Goal: Transaction & Acquisition: Subscribe to service/newsletter

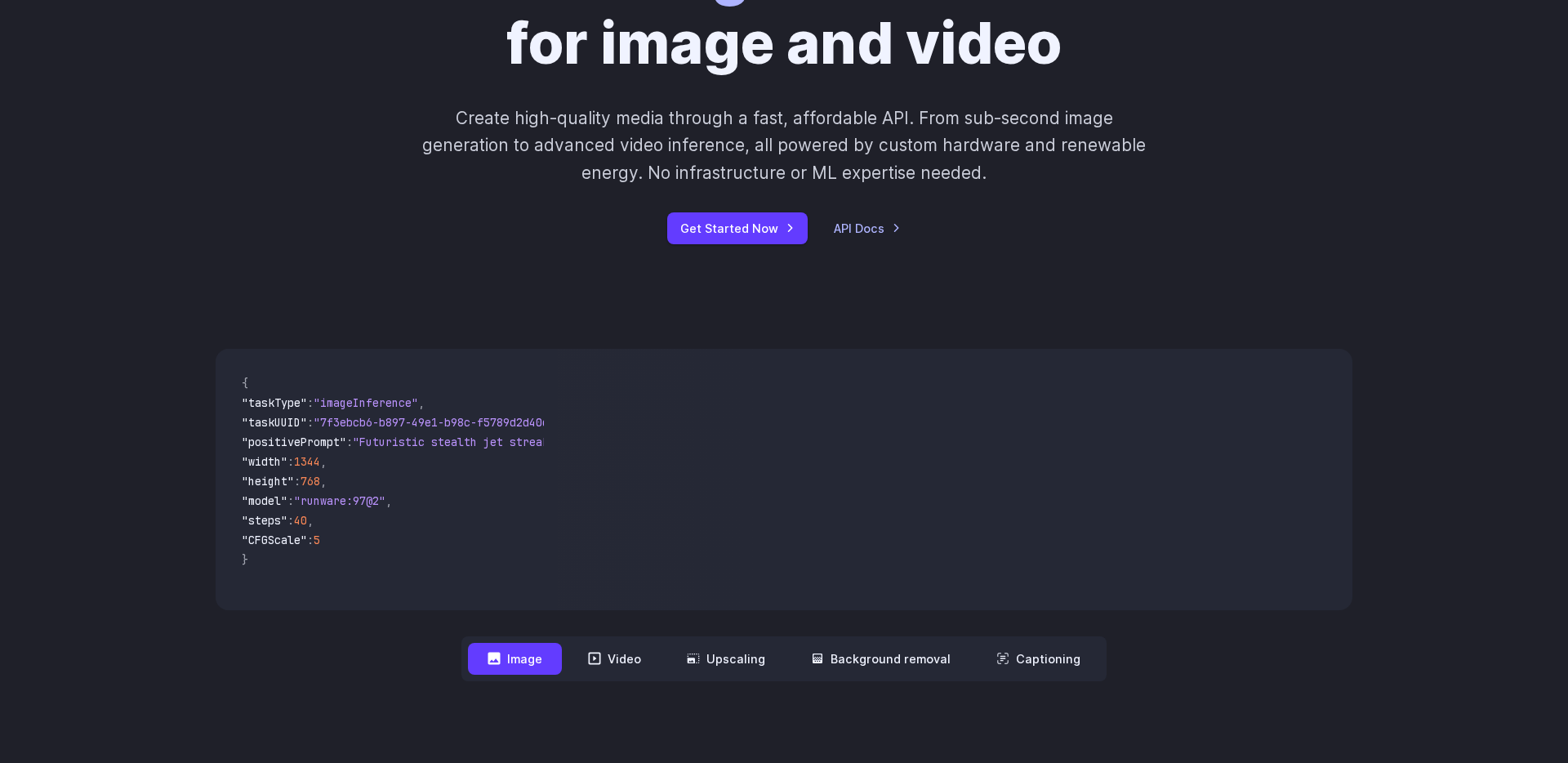
scroll to position [243, 0]
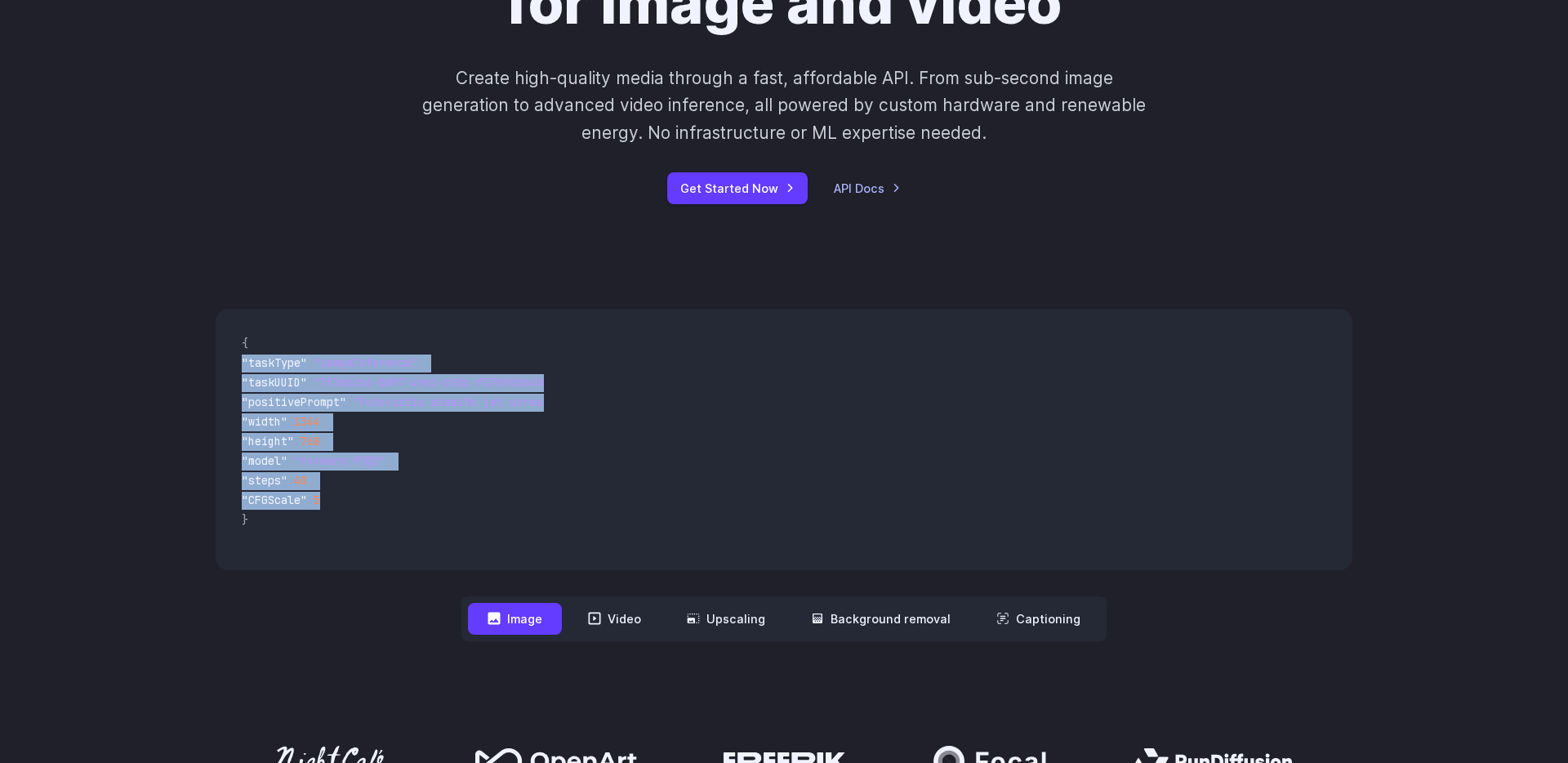
drag, startPoint x: 387, startPoint y: 510, endPoint x: 238, endPoint y: 381, distance: 197.1
click at [233, 372] on code "{ "taskType" : "imageInference" , "taskUUID" : "7f3ebcb6-b897-49e1-b98c-f5789d2…" at bounding box center [386, 439] width 316 height 235
click at [385, 494] on span ""CFGScale" : 5" at bounding box center [386, 501] width 289 height 20
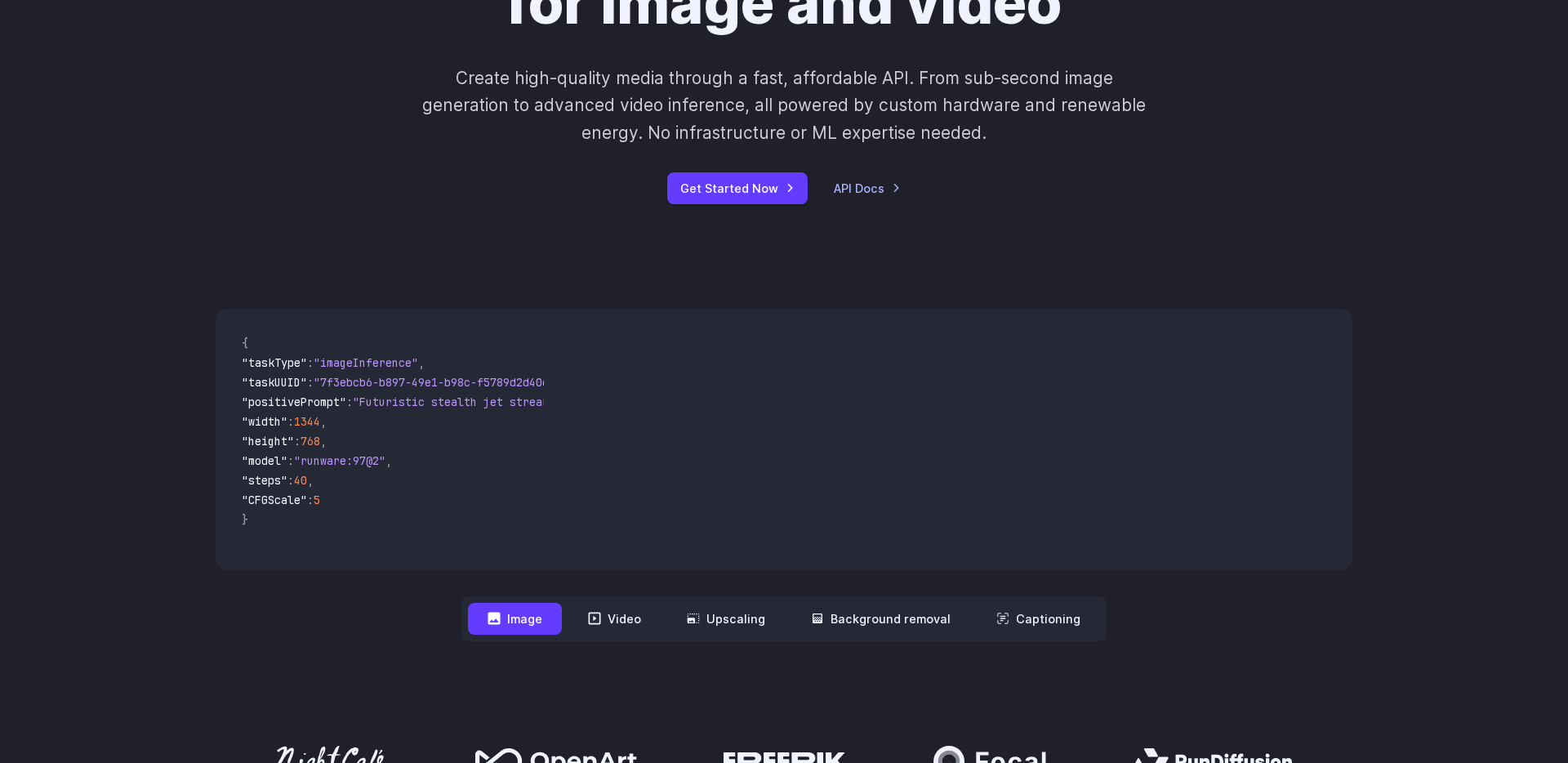
scroll to position [680, 0]
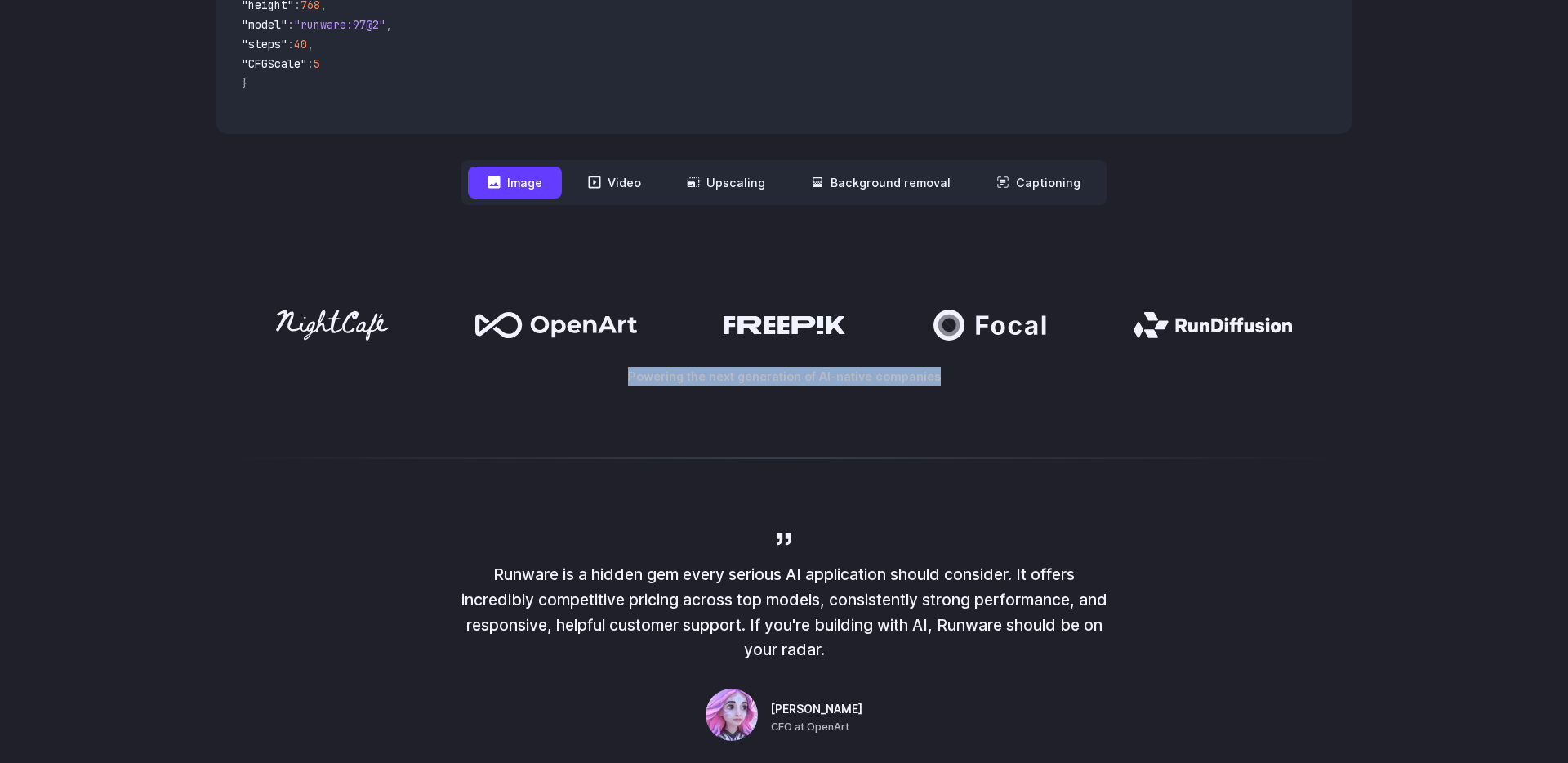
drag, startPoint x: 523, startPoint y: 329, endPoint x: 940, endPoint y: 438, distance: 431.0
click at [939, 453] on div at bounding box center [784, 457] width 1568 height 40
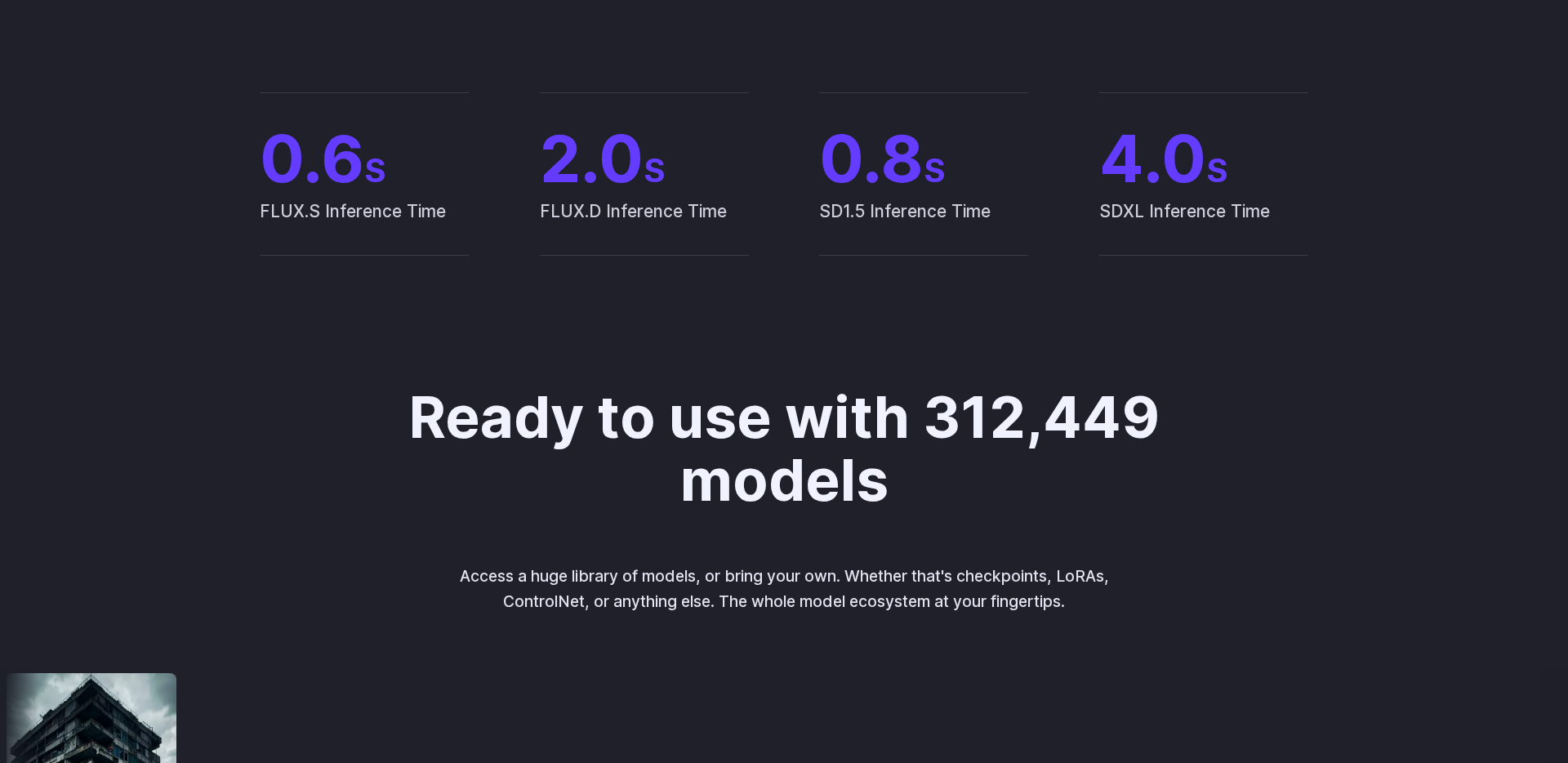
scroll to position [1443, 0]
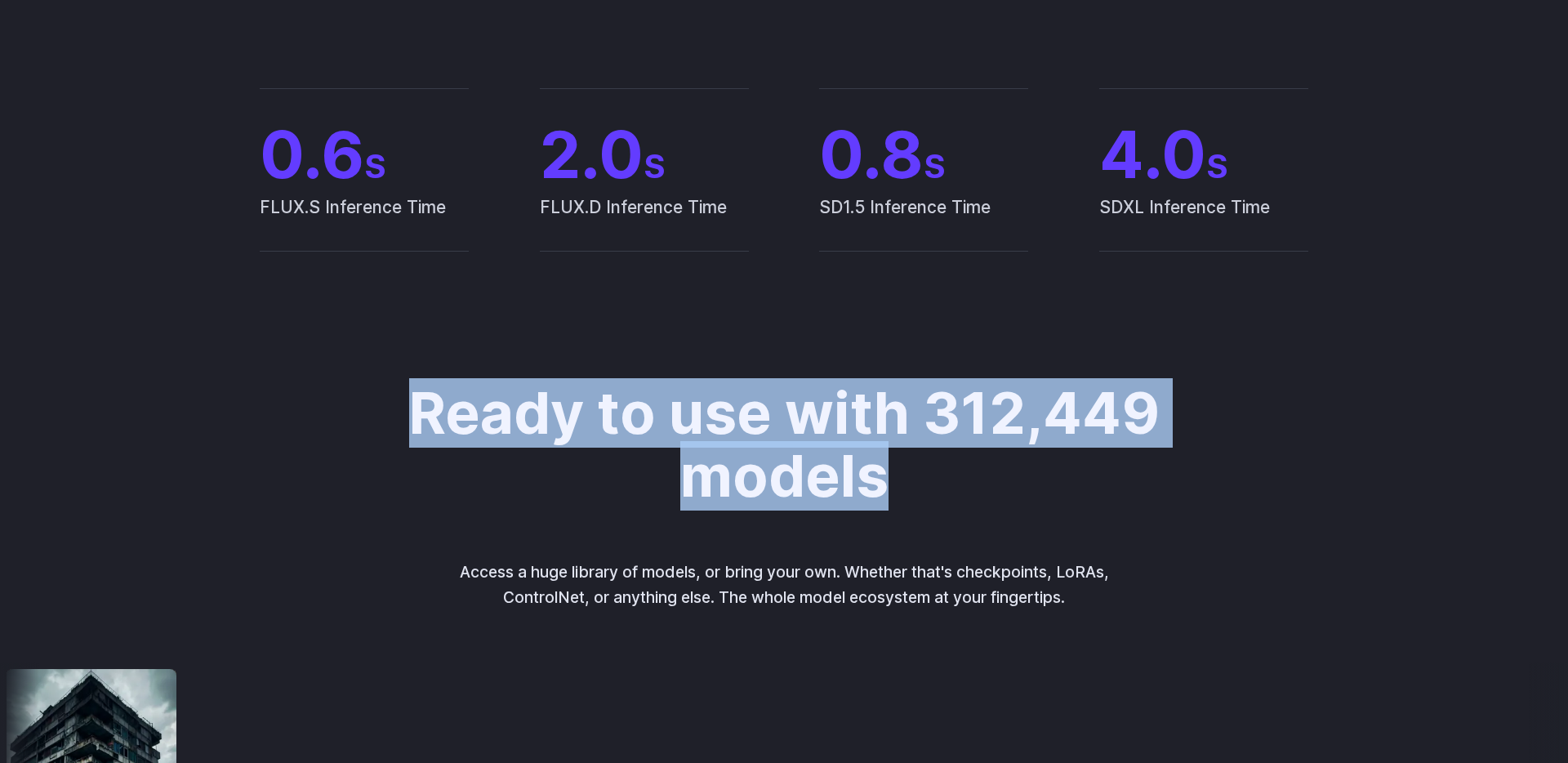
drag, startPoint x: 362, startPoint y: 413, endPoint x: 1123, endPoint y: 493, distance: 765.2
click at [1123, 493] on div "Ready to use with 312,449 models Access a huge library of models, or bring your…" at bounding box center [784, 496] width 998 height 228
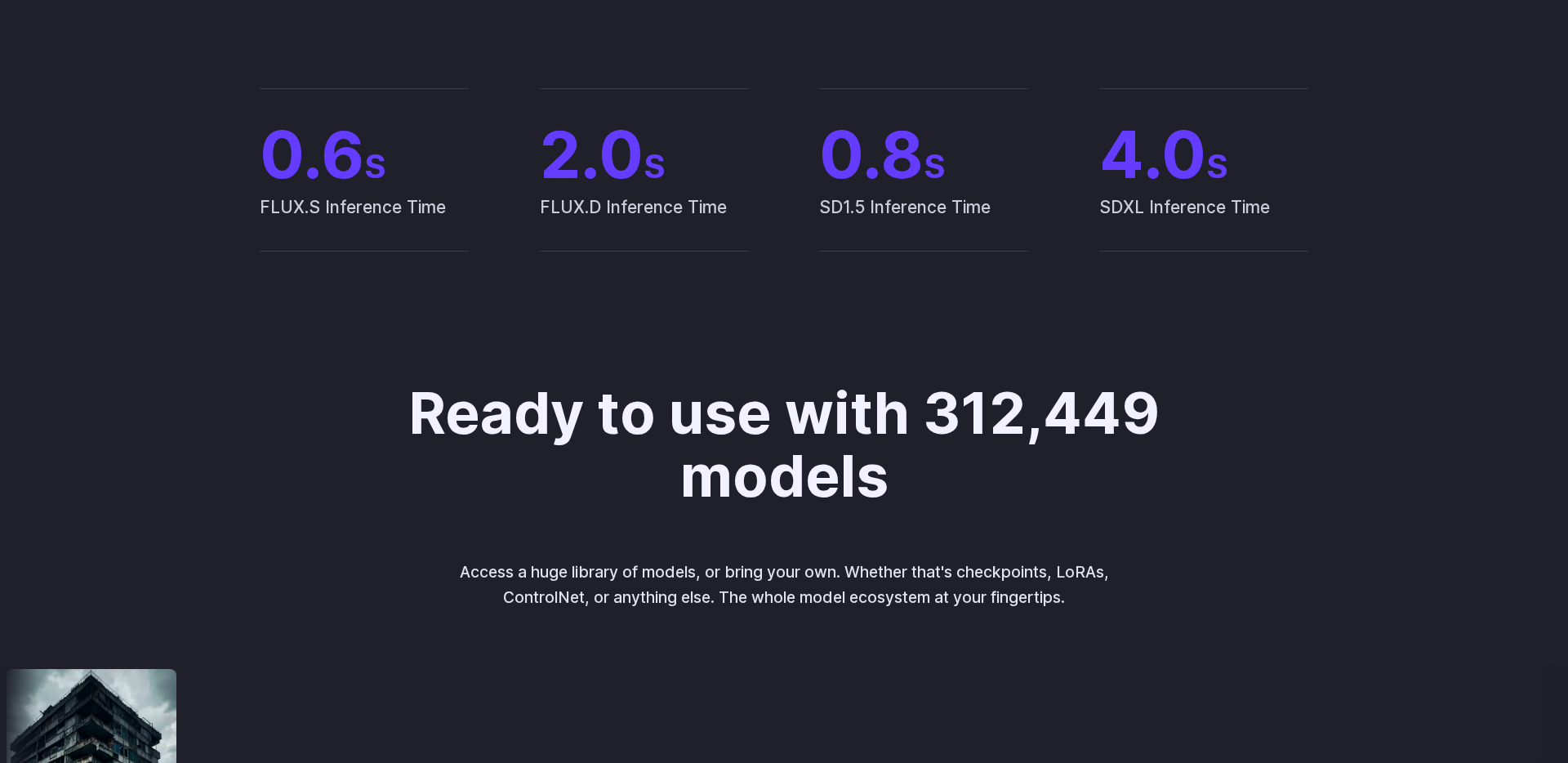
click at [893, 542] on div "Ready to use with 312,449 models Access a huge library of models, or bring your…" at bounding box center [784, 496] width 998 height 228
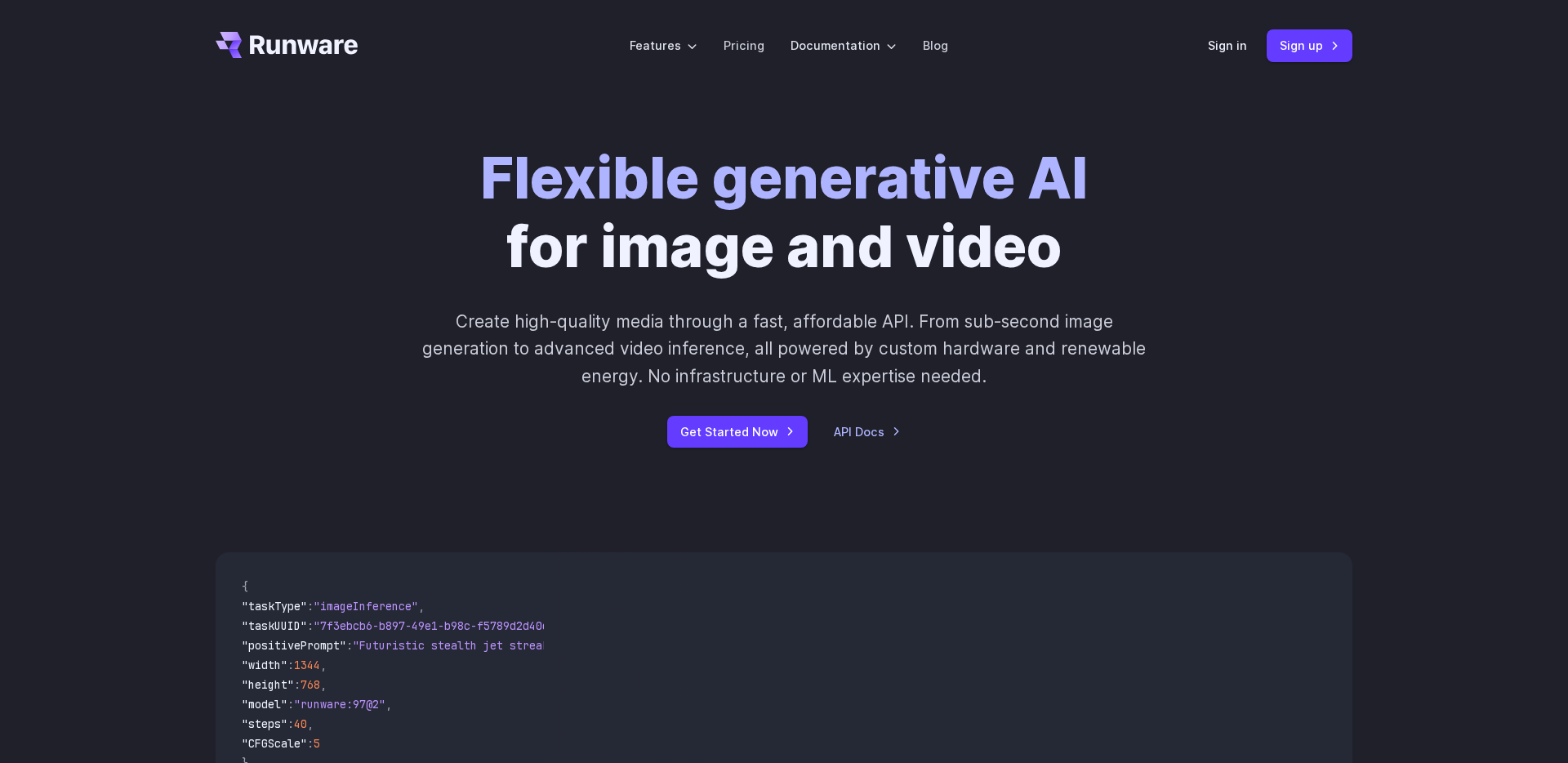
scroll to position [1, 0]
click at [1226, 48] on link "Sign in" at bounding box center [1228, 44] width 40 height 19
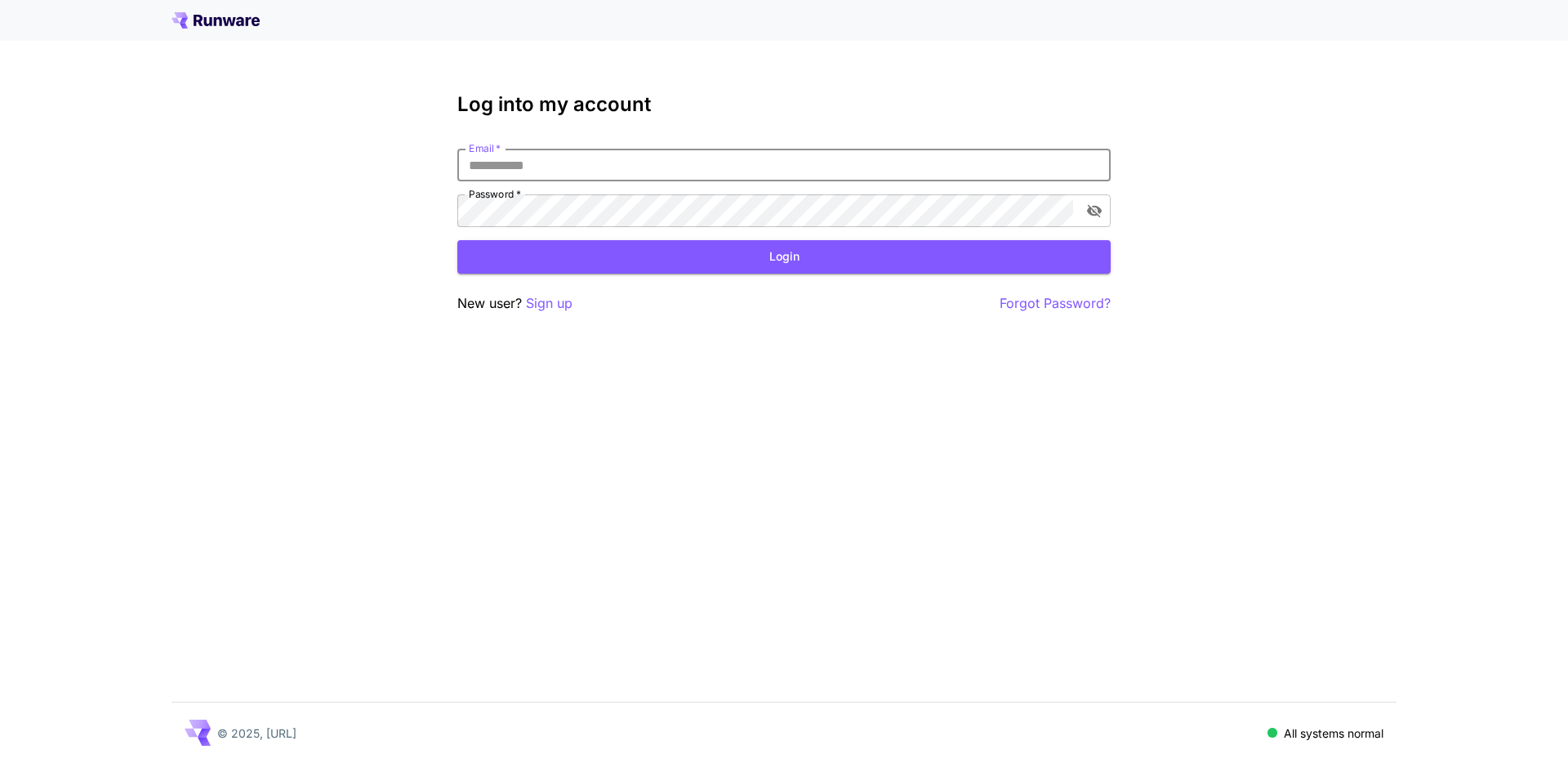
click at [625, 166] on input "Email   *" at bounding box center [784, 165] width 653 height 33
click at [550, 306] on p "Sign up" at bounding box center [549, 303] width 47 height 21
